Goal: Information Seeking & Learning: Learn about a topic

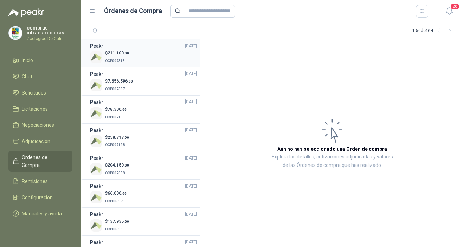
click at [151, 54] on div "$ 211.100 ,00 OCP007313" at bounding box center [143, 57] width 107 height 14
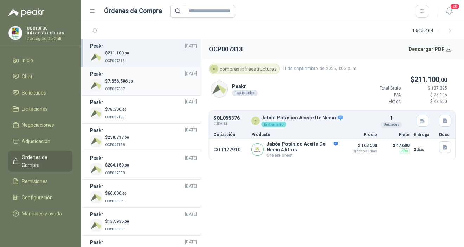
click at [142, 87] on div "$ 7.656.596 ,00 OCP007307" at bounding box center [143, 85] width 107 height 14
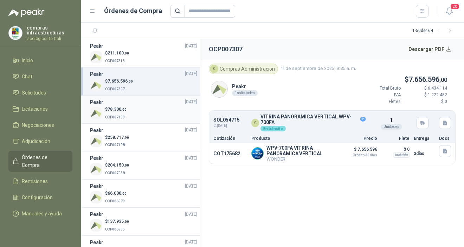
click at [144, 117] on div "$ 78.300 ,00 OCP007199" at bounding box center [143, 113] width 107 height 14
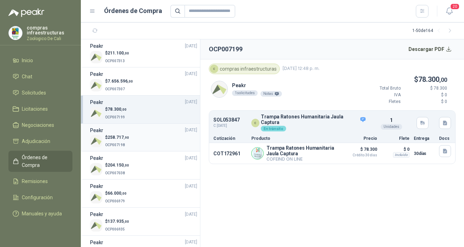
click at [132, 136] on div "$ 258.717 ,90 OCP007198" at bounding box center [143, 141] width 107 height 14
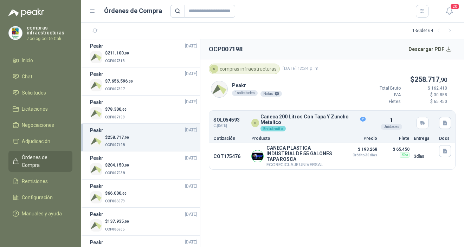
drag, startPoint x: 241, startPoint y: 129, endPoint x: 223, endPoint y: 127, distance: 17.7
click at [223, 127] on article "SOL054593 C: [DATE] c Caneca 200 Litros Con Tapa Y Zuncho Metalico En tránsito …" at bounding box center [332, 122] width 246 height 21
click at [0, 0] on p "Sede" at bounding box center [0, 0] width 0 height 0
click at [314, 120] on p "Caneca 200 Litros Con Tapa Y Zuncho Metalico" at bounding box center [312, 119] width 105 height 11
click at [217, 129] on article "SOL054593 C: [DATE] c Caneca 200 Litros Con Tapa Y Zuncho Metalico En tránsito …" at bounding box center [332, 122] width 246 height 21
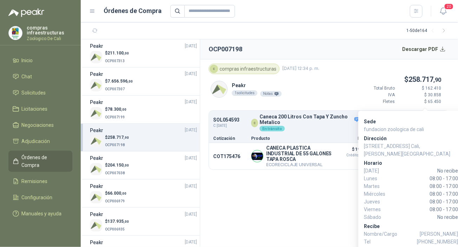
click at [419, 124] on p "Sede" at bounding box center [411, 122] width 94 height 8
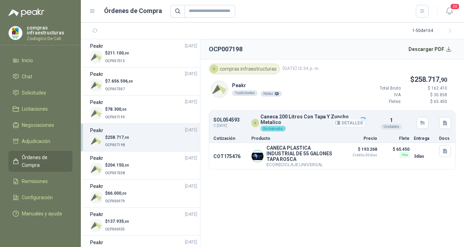
click at [313, 124] on p "Caneca 200 Litros Con Tapa Y Zuncho Metalico" at bounding box center [312, 119] width 105 height 11
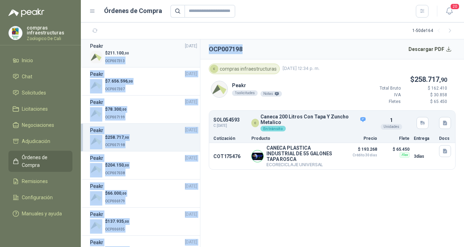
drag, startPoint x: 245, startPoint y: 52, endPoint x: 190, endPoint y: 51, distance: 55.2
click at [190, 51] on div "Peakr [DATE] $ 211.100 ,00 OCP007313 Peakr [DATE] $ 7.656.596 ,00 OCP007307 Pea…" at bounding box center [272, 143] width 383 height 208
copy div "OCP007313 Peakr [DATE] $ 7.656.596 ,00 OCP007307 Peakr [DATE] $ 78.300 ,00 OCP0…"
click at [233, 129] on article "SOL054593 C: [DATE] c Caneca 200 Litros Con Tapa Y Zuncho Metalico En tránsito …" at bounding box center [332, 122] width 246 height 21
click at [43, 80] on li "Chat" at bounding box center [41, 77] width 56 height 8
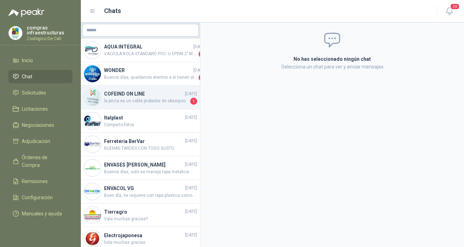
click at [146, 107] on div "COFEIND ON LINE [DATE] la pinza es un cable probador de obsequio 1" at bounding box center [140, 98] width 119 height 24
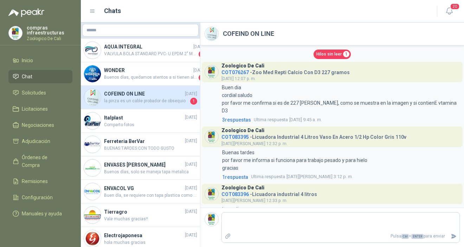
scroll to position [1508, 0]
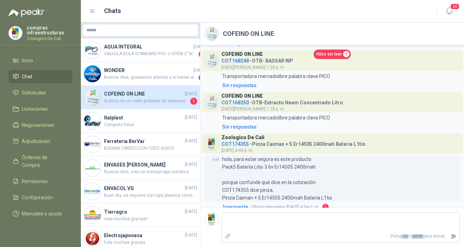
click at [319, 180] on p "hola, para estar segura es este producto Pack5 Batería Litio 3.6v Er14505 2400m…" at bounding box center [277, 178] width 110 height 46
click at [53, 61] on li "Inicio" at bounding box center [41, 61] width 56 height 8
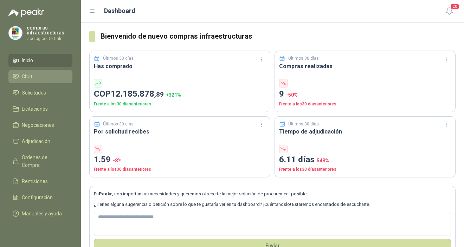
click at [41, 74] on li "Chat" at bounding box center [41, 77] width 56 height 8
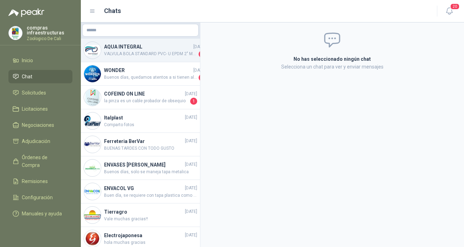
click at [106, 51] on span "VALVULA BOLA STANDARD PVC- U EPDM 2" MA - REF. 36526 LASTIMOSAMENTE, NO MANEJAM…" at bounding box center [150, 54] width 93 height 7
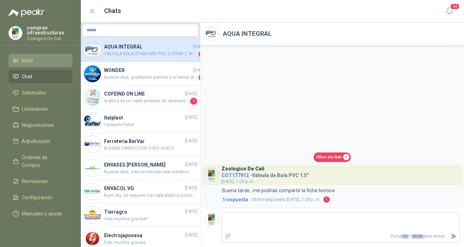
click at [32, 57] on span "Inicio" at bounding box center [27, 61] width 11 height 8
